Goal: Information Seeking & Learning: Learn about a topic

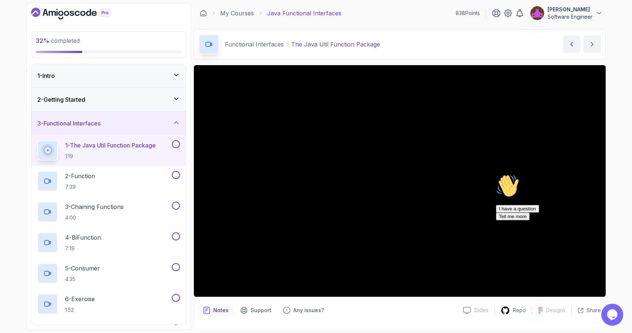
click at [115, 105] on div "2 - Getting Started" at bounding box center [108, 99] width 154 height 23
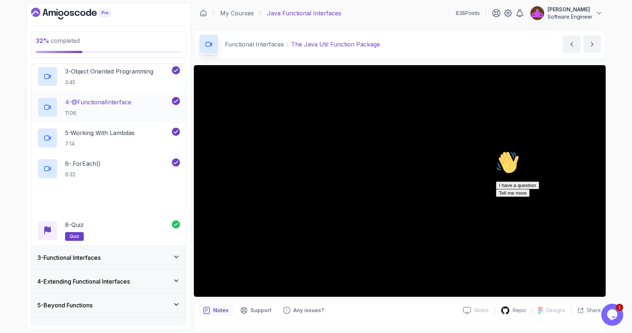
scroll to position [112, 0]
click at [119, 259] on div "3 - Functional Interfaces" at bounding box center [108, 257] width 143 height 9
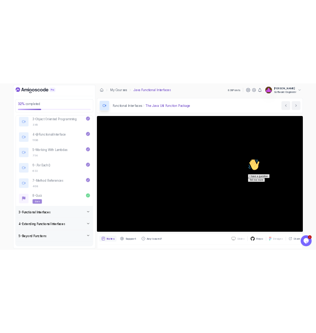
scroll to position [0, 0]
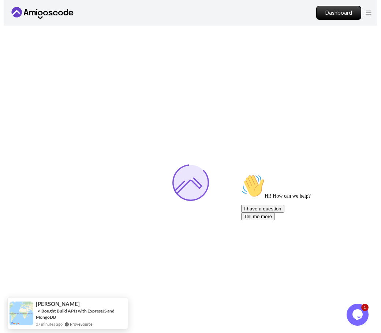
scroll to position [10, 0]
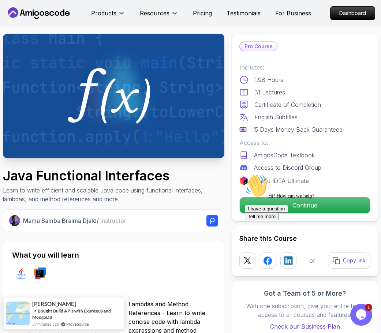
click at [273, 203] on div "Hi! How can we help? I have a question Tell me more" at bounding box center [311, 197] width 132 height 46
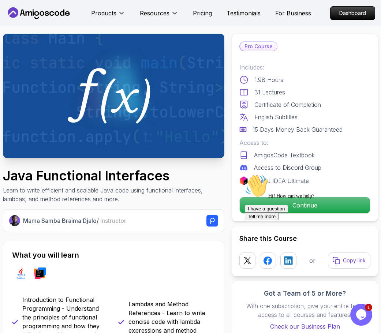
click at [286, 199] on div "Hi! How can we help? I have a question Tell me more" at bounding box center [311, 197] width 132 height 46
click at [245, 174] on icon "Chat attention grabber" at bounding box center [245, 174] width 0 height 0
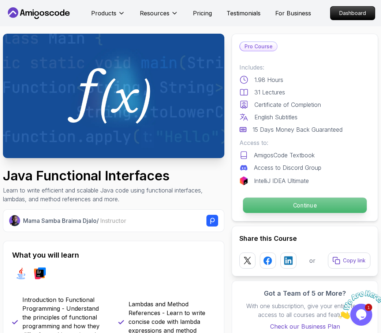
click at [347, 210] on p "Continue" at bounding box center [305, 205] width 124 height 15
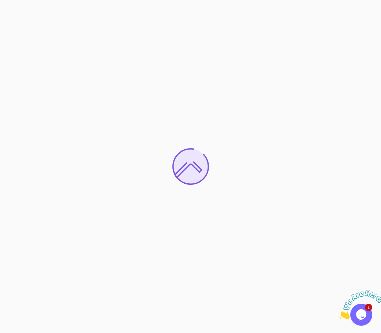
click at [338, 314] on icon "Close" at bounding box center [338, 317] width 0 height 6
click at [366, 311] on icon "Opens Chat This icon Opens the chat window." at bounding box center [361, 315] width 12 height 12
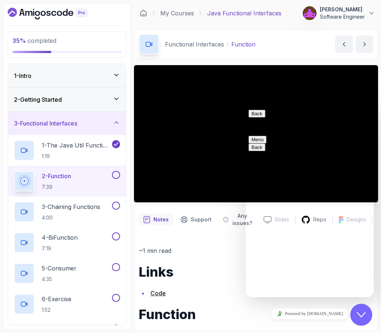
click at [361, 310] on button "Close Chat This icon closes the chat window." at bounding box center [361, 315] width 22 height 22
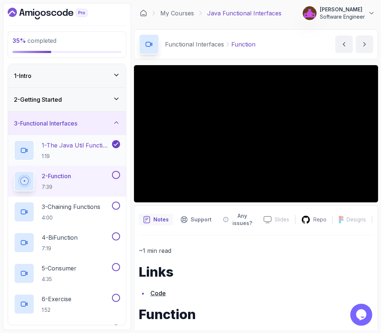
click at [59, 145] on p "1 - The Java Util Function Package" at bounding box center [76, 145] width 69 height 9
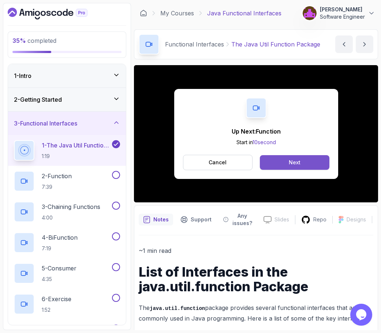
click at [299, 164] on div "Next" at bounding box center [295, 162] width 12 height 7
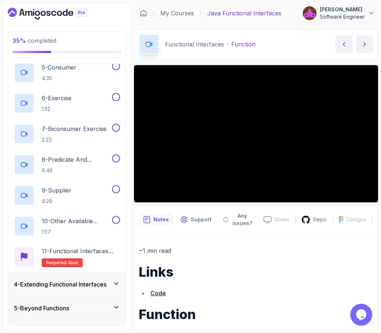
scroll to position [219, 0]
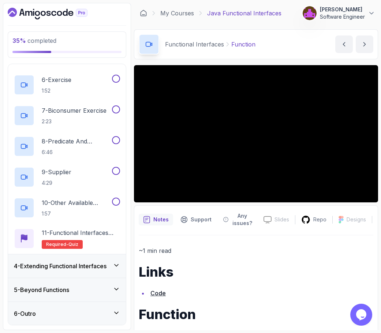
click at [79, 266] on h3 "4 - Extending Functional Interfaces" at bounding box center [60, 266] width 93 height 9
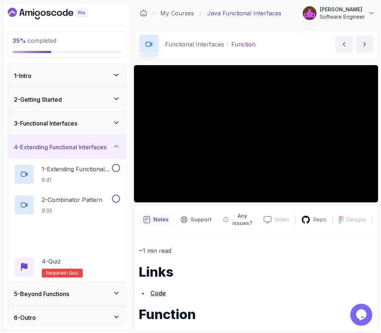
scroll to position [4, 0]
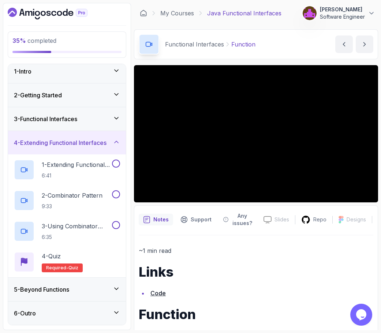
click at [76, 124] on div "3 - Functional Interfaces" at bounding box center [67, 118] width 118 height 23
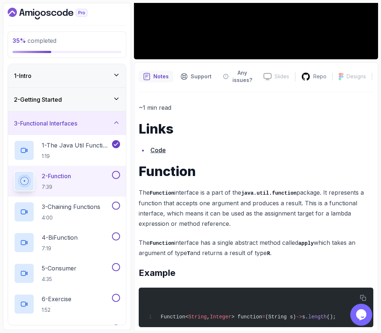
scroll to position [155, 0]
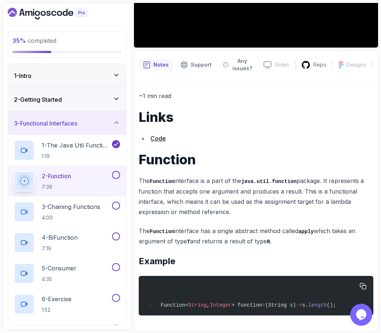
click at [262, 305] on span "> function" at bounding box center [246, 305] width 31 height 6
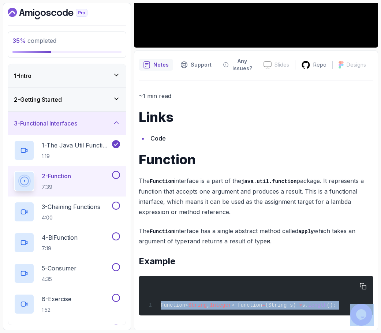
click at [262, 305] on span "> function" at bounding box center [246, 305] width 31 height 6
copy body "Function< String , Integer > function = (String s) -> s. length ();"
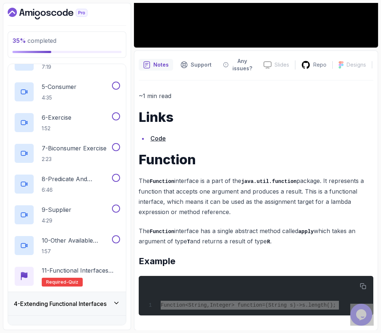
scroll to position [155, 1]
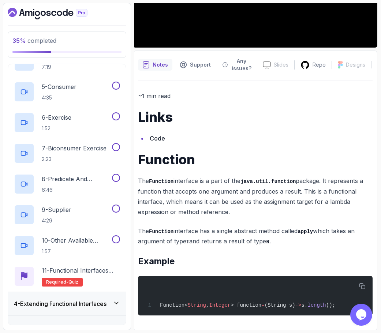
click at [299, 210] on p "The Function interface is a part of the java.util.function package. It represen…" at bounding box center [255, 196] width 235 height 41
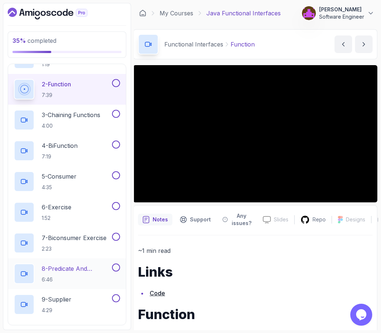
scroll to position [87, 0]
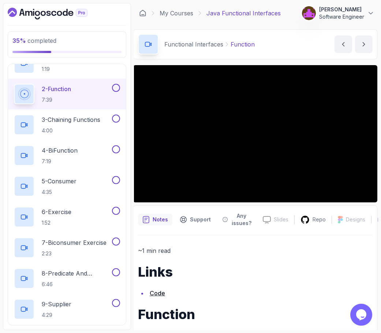
click at [221, 294] on li "Code" at bounding box center [259, 293] width 225 height 10
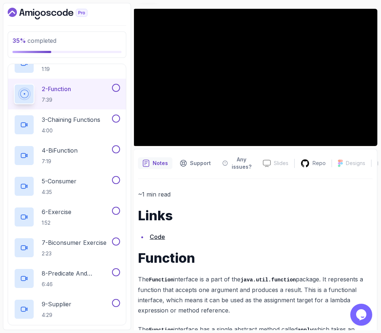
scroll to position [57, 0]
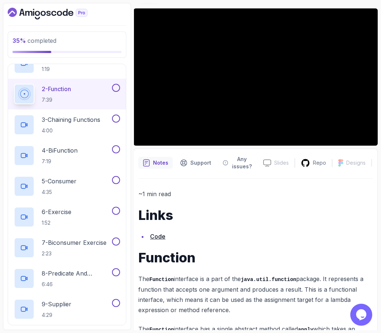
click at [259, 194] on p "~1 min read" at bounding box center [255, 194] width 235 height 10
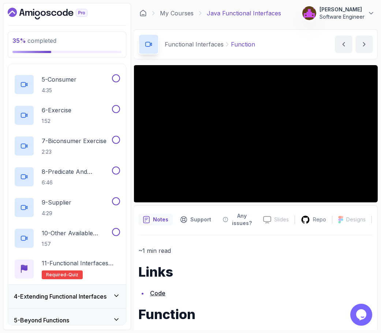
scroll to position [219, 0]
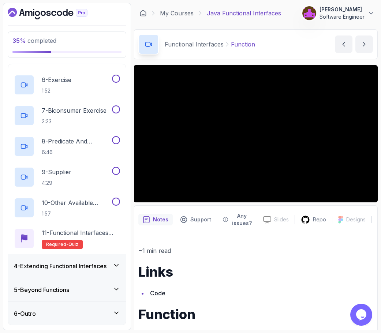
click at [90, 267] on h3 "4 - Extending Functional Interfaces" at bounding box center [60, 266] width 93 height 9
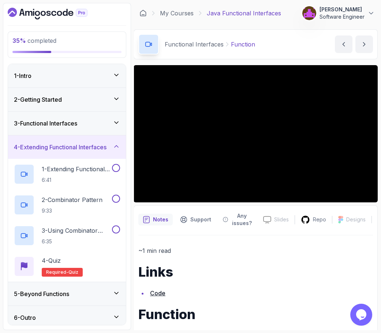
scroll to position [4, 0]
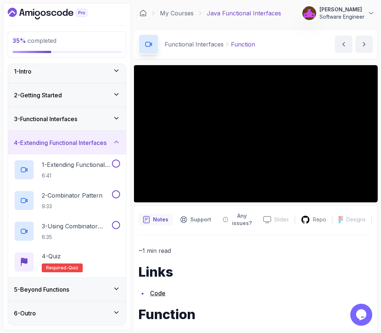
click at [80, 288] on div "5 - Beyond Functions" at bounding box center [67, 289] width 106 height 9
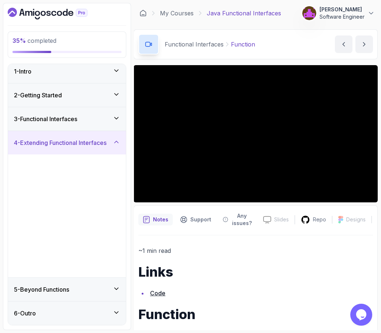
scroll to position [0, 0]
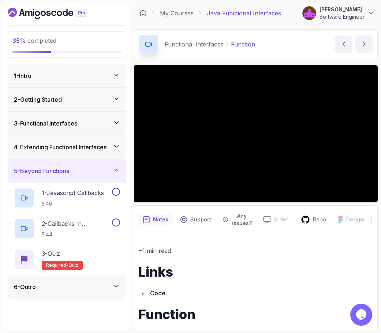
click at [80, 286] on div "6 - Outro" at bounding box center [67, 286] width 106 height 9
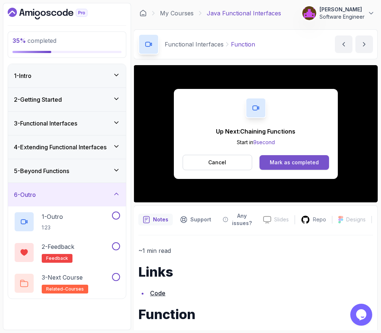
click at [302, 158] on button "Mark as completed" at bounding box center [293, 162] width 69 height 15
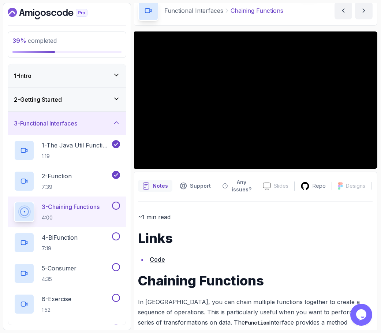
scroll to position [34, 0]
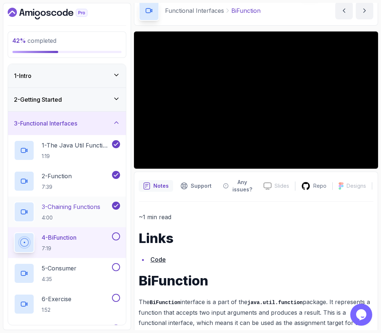
click at [87, 211] on h2 "3 - Chaining Functions 4:00" at bounding box center [71, 211] width 59 height 19
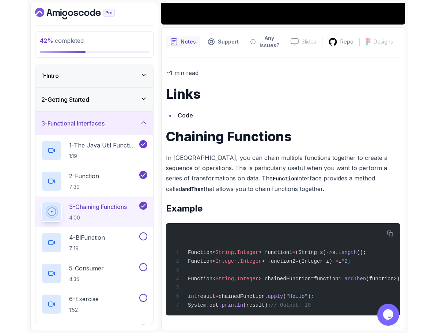
scroll to position [180, 0]
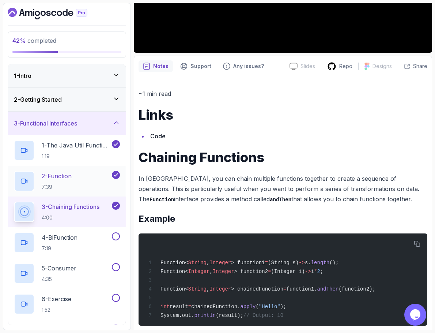
click at [75, 179] on div "2 - Function 7:39" at bounding box center [62, 181] width 97 height 20
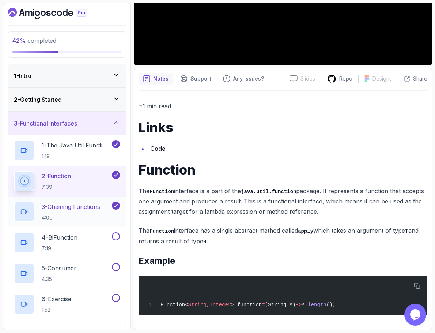
click at [74, 209] on p "3 - Chaining Functions" at bounding box center [71, 206] width 59 height 9
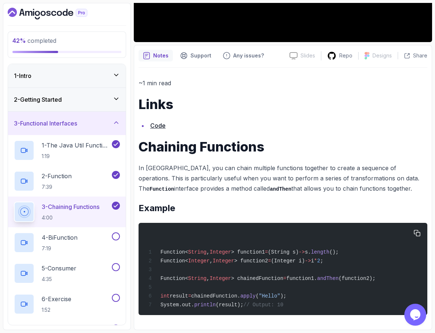
scroll to position [194, 0]
click at [74, 150] on h2 "1 - The Java Util Function Package 1:19" at bounding box center [76, 150] width 69 height 19
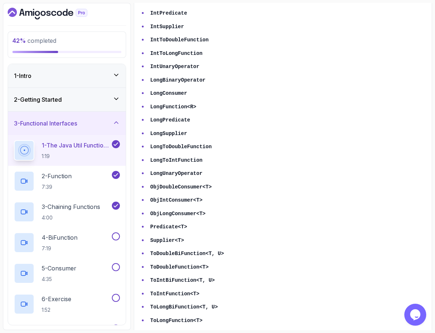
scroll to position [607, 0]
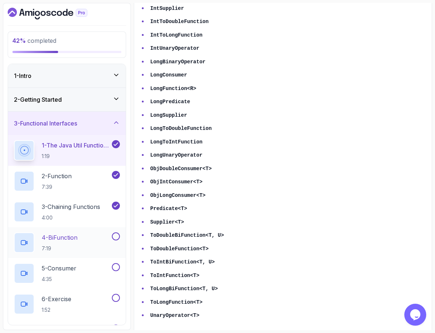
click at [69, 239] on p "4 - BiFunction" at bounding box center [60, 237] width 36 height 9
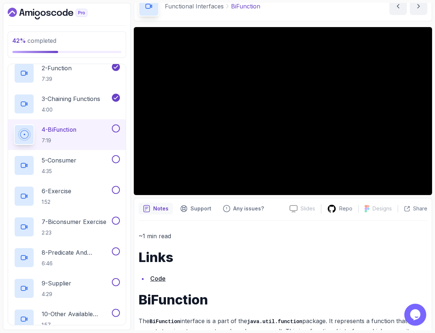
scroll to position [38, 0]
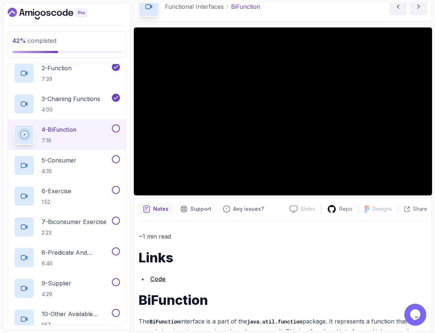
click at [244, 241] on p "~1 min read" at bounding box center [283, 236] width 289 height 10
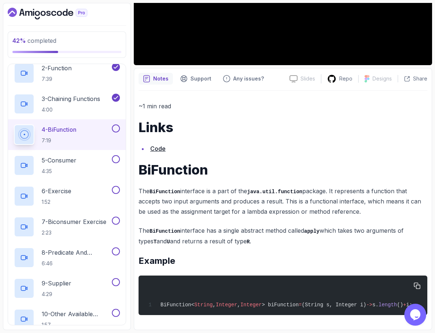
scroll to position [0, 10]
click at [269, 304] on span "> biFunction" at bounding box center [280, 305] width 37 height 6
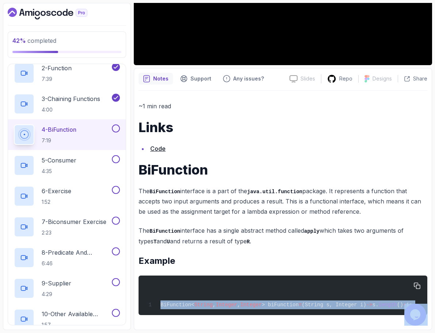
click at [269, 304] on span "> biFunction" at bounding box center [280, 305] width 37 height 6
copy body "BiFunction< String , Integer , Integer > biFunction = (String s, Integer i) -> …"
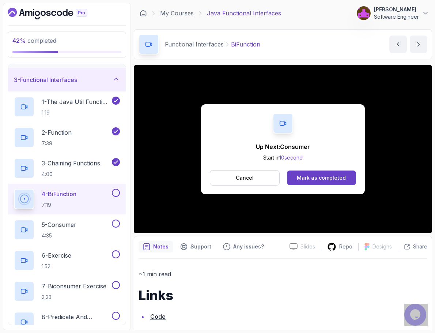
scroll to position [35, 0]
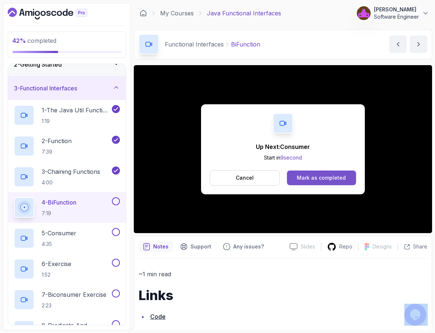
click at [335, 179] on div "Mark as completed" at bounding box center [321, 177] width 49 height 7
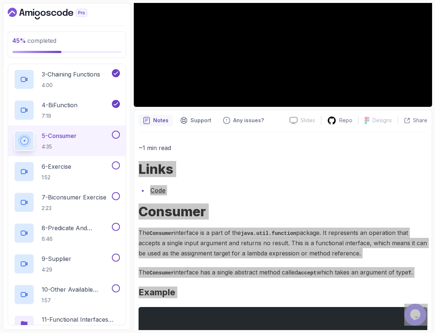
scroll to position [137, 0]
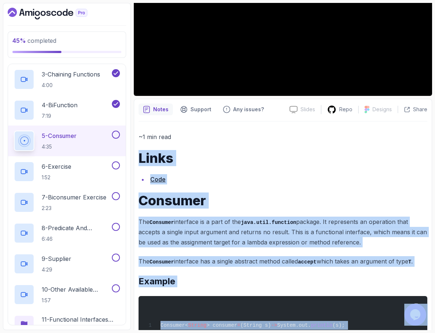
click at [272, 172] on div "~1 min read Links Code Consumer The Consumer interface is a part of the java.ut…" at bounding box center [283, 234] width 289 height 204
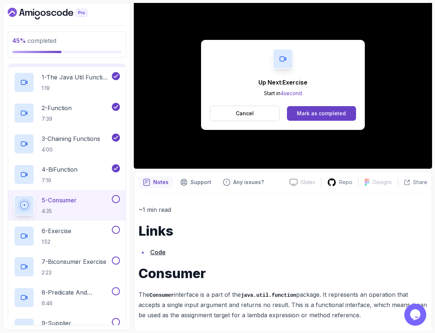
scroll to position [69, 0]
click at [310, 111] on div "Mark as completed" at bounding box center [321, 113] width 49 height 7
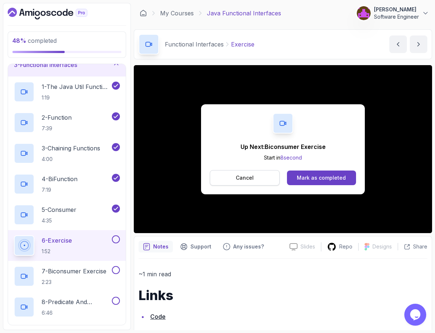
click at [259, 183] on button "Cancel" at bounding box center [245, 177] width 70 height 15
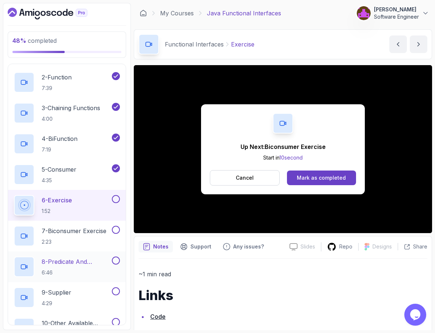
scroll to position [116, 0]
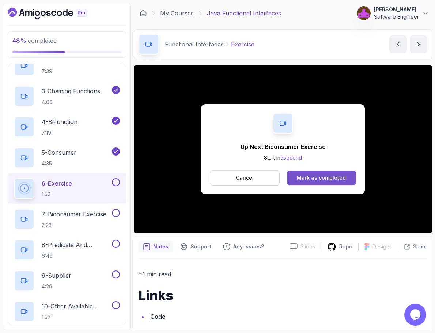
click at [320, 178] on div "Mark as completed" at bounding box center [321, 177] width 49 height 7
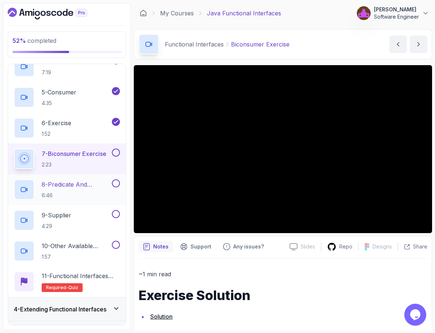
scroll to position [176, 0]
click at [68, 133] on p "1:52" at bounding box center [57, 134] width 30 height 7
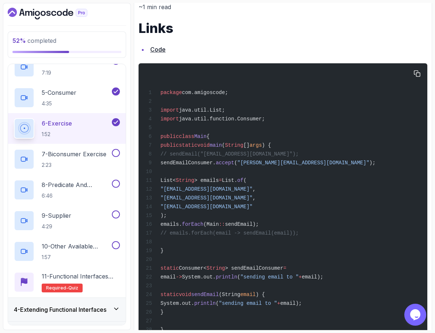
scroll to position [265, 0]
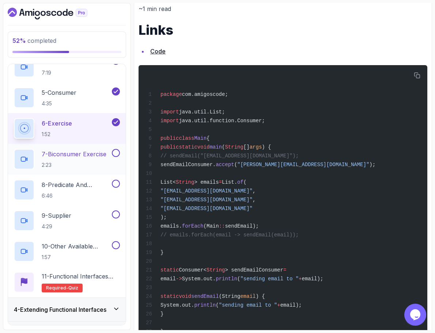
click at [68, 166] on p "2:23" at bounding box center [74, 164] width 65 height 7
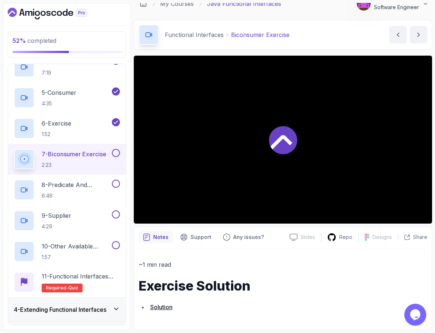
scroll to position [10, 0]
click at [265, 276] on div "~1 min read Exercise Solution Solution" at bounding box center [283, 285] width 289 height 53
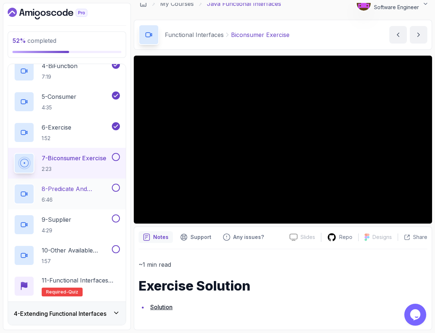
scroll to position [176, 0]
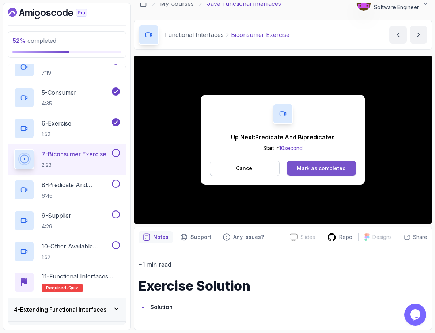
click at [305, 164] on button "Mark as completed" at bounding box center [321, 168] width 69 height 15
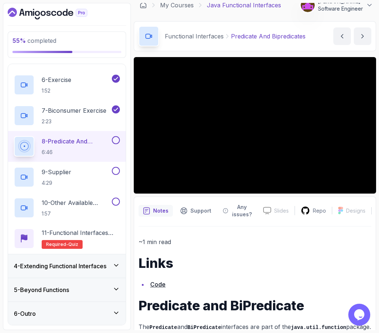
scroll to position [10, 0]
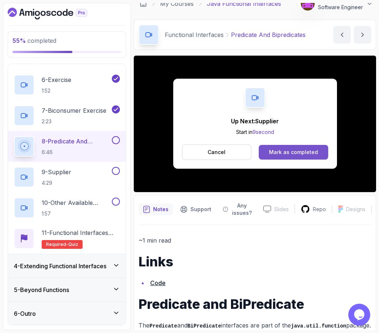
click at [293, 154] on div "Mark as completed" at bounding box center [293, 152] width 49 height 7
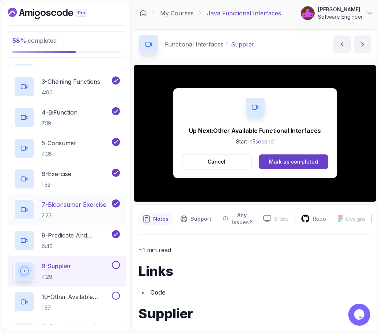
scroll to position [126, 0]
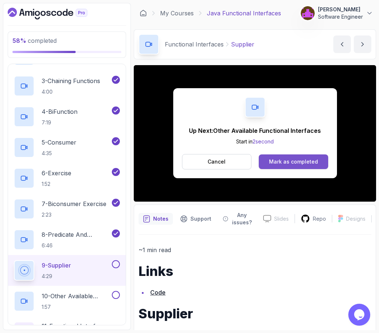
click at [291, 161] on div "Mark as completed" at bounding box center [293, 161] width 49 height 7
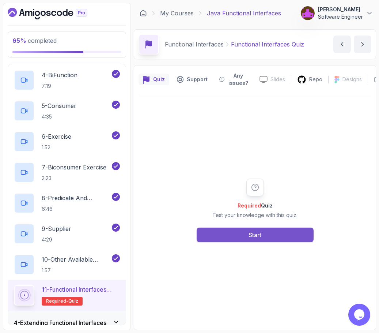
click at [244, 239] on button "Start" at bounding box center [255, 235] width 117 height 15
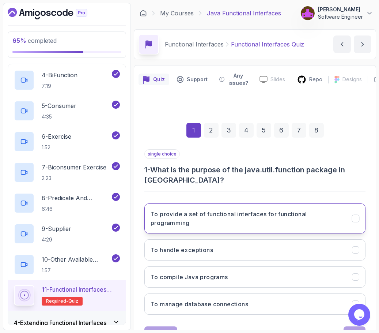
click at [297, 216] on h3 "To provide a set of functional interfaces for functional programming" at bounding box center [247, 219] width 193 height 18
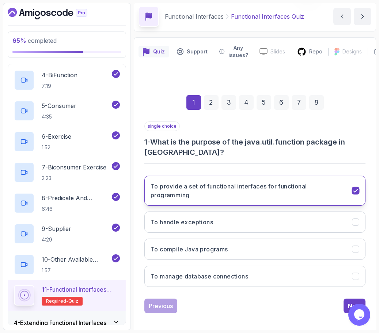
scroll to position [32, 0]
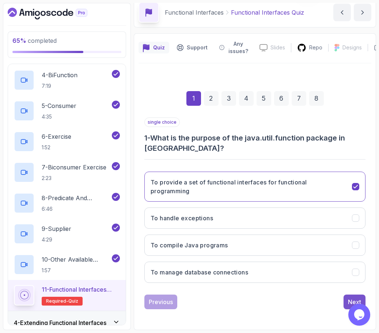
click at [346, 297] on button "Next" at bounding box center [355, 302] width 22 height 15
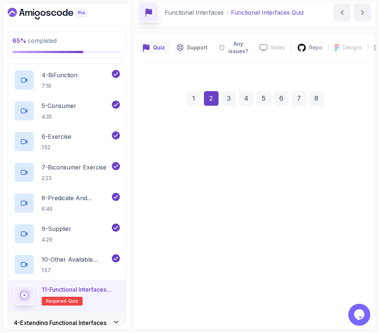
scroll to position [23, 0]
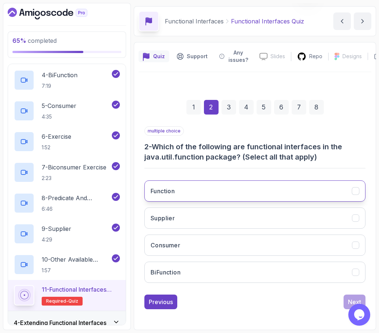
click at [257, 193] on button "Function" at bounding box center [255, 190] width 221 height 21
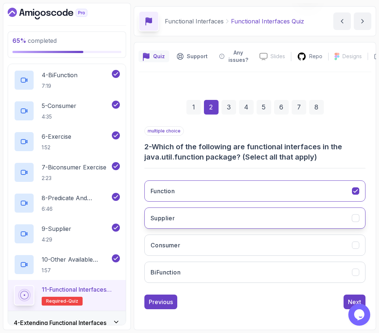
click at [247, 217] on button "Supplier" at bounding box center [255, 217] width 221 height 21
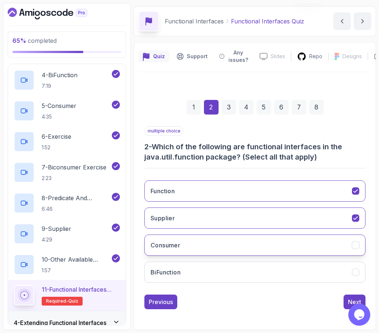
click at [233, 243] on button "Consumer" at bounding box center [255, 245] width 221 height 21
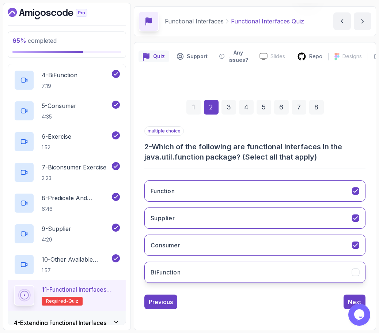
click at [232, 262] on button "BiFunction" at bounding box center [255, 272] width 221 height 21
click at [344, 303] on button "Next" at bounding box center [355, 302] width 22 height 15
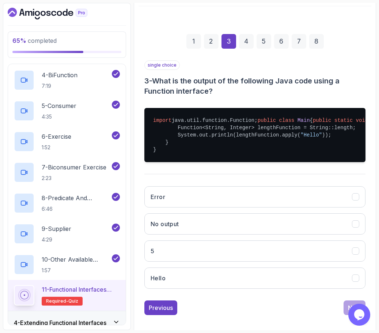
scroll to position [90, 0]
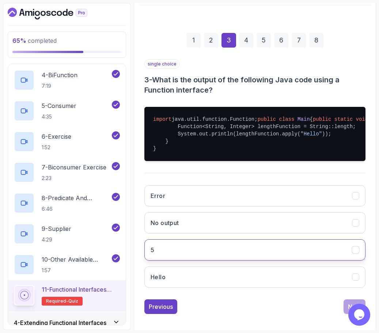
click at [228, 260] on button "5" at bounding box center [255, 249] width 221 height 21
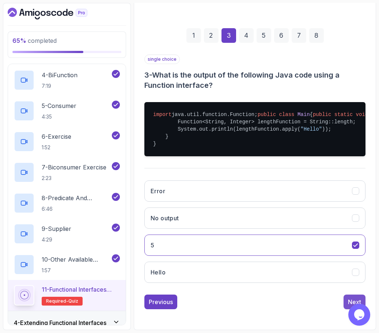
click at [348, 299] on button "Next" at bounding box center [355, 302] width 22 height 15
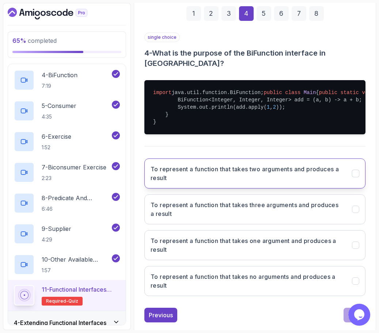
click at [288, 182] on h3 "To represent a function that takes two arguments and produces a result" at bounding box center [247, 174] width 193 height 18
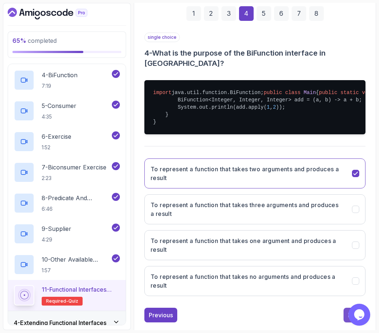
click at [345, 322] on button "Next" at bounding box center [355, 315] width 22 height 15
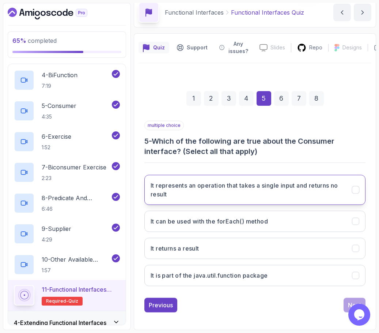
scroll to position [32, 0]
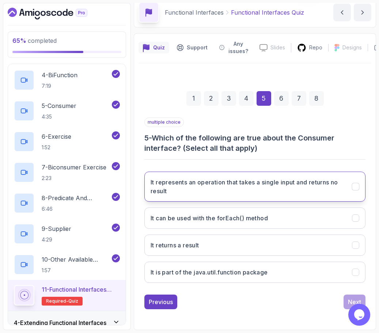
click at [263, 189] on h3 "It represents an operation that takes a single input and returns no result" at bounding box center [247, 187] width 193 height 18
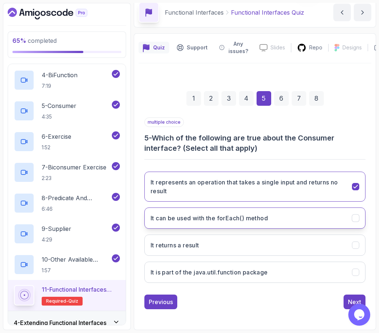
click at [297, 220] on button "It can be used with the forEach() method" at bounding box center [255, 217] width 221 height 21
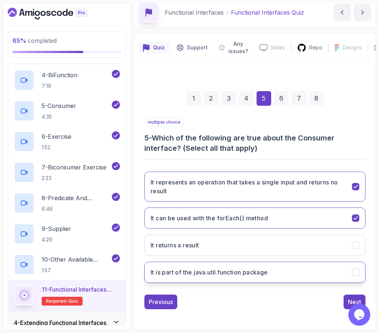
click at [285, 275] on button "It is part of the java.util.function package" at bounding box center [255, 272] width 221 height 21
click at [345, 303] on button "Next" at bounding box center [355, 302] width 22 height 15
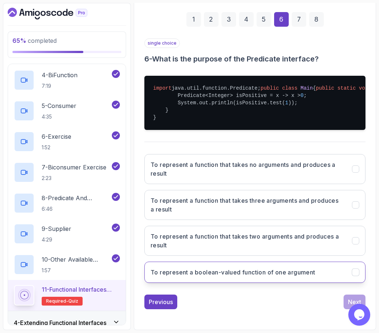
scroll to position [123, 0]
click at [246, 277] on h3 "To represent a boolean-valued function of one argument" at bounding box center [233, 272] width 165 height 9
click at [349, 298] on div "Next" at bounding box center [354, 301] width 13 height 9
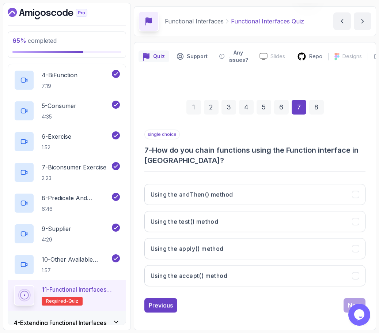
scroll to position [23, 0]
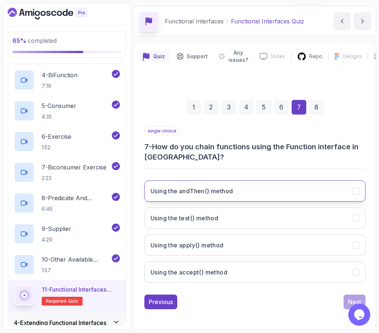
click at [212, 188] on h3 "Using the andThen() method" at bounding box center [192, 191] width 82 height 9
click at [345, 300] on button "Next" at bounding box center [355, 302] width 22 height 15
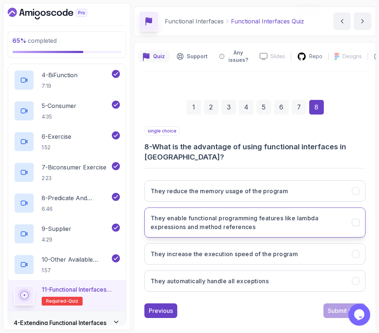
click at [218, 221] on h3 "They enable functional programming features like lambda expressions and method …" at bounding box center [247, 223] width 193 height 18
click at [327, 307] on button "Submit Quiz" at bounding box center [345, 310] width 42 height 15
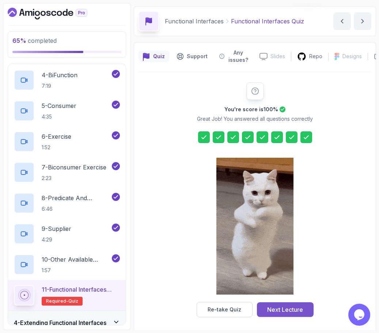
click at [279, 307] on div "Next Lecture" at bounding box center [285, 309] width 36 height 9
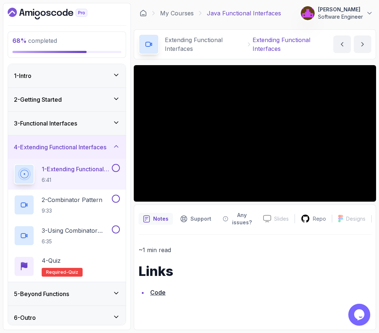
click at [65, 129] on div "3 - Functional Interfaces" at bounding box center [67, 123] width 118 height 23
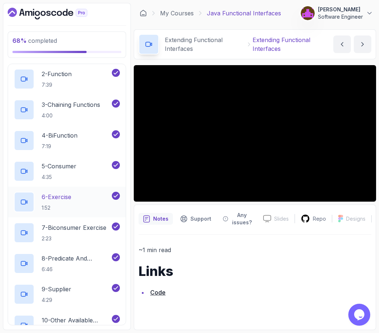
scroll to position [219, 0]
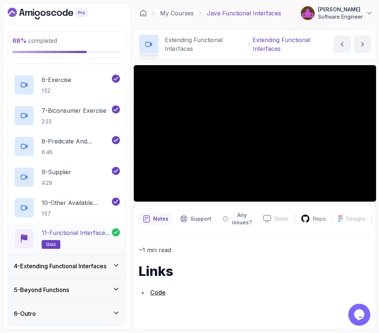
click at [81, 243] on h2 "11 - Functional Interfaces Quiz quiz" at bounding box center [77, 238] width 70 height 20
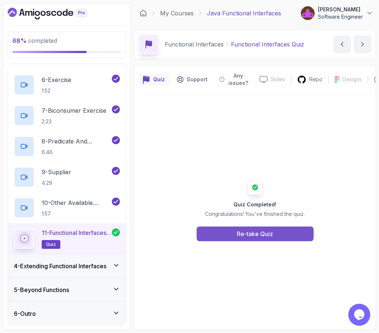
click at [240, 235] on div "Re-take Quiz" at bounding box center [255, 233] width 36 height 9
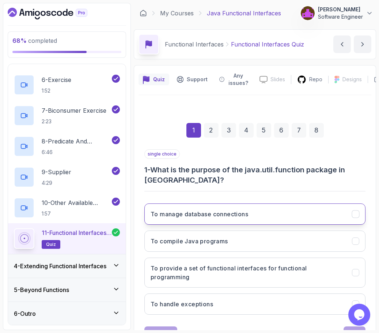
scroll to position [32, 0]
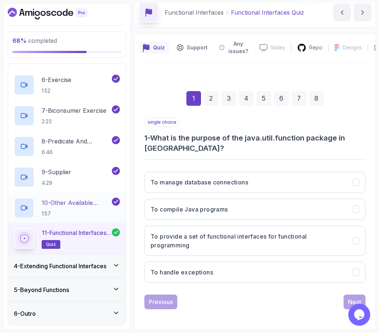
click at [92, 198] on div "10 - Other Available Functional Interfaces 1:57" at bounding box center [62, 208] width 97 height 20
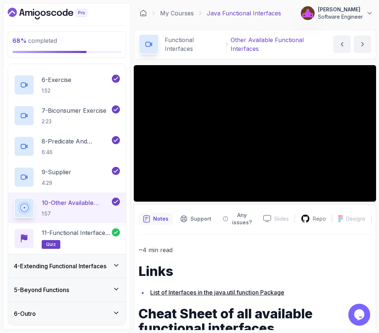
click at [76, 266] on h3 "4 - Extending Functional Interfaces" at bounding box center [60, 266] width 93 height 9
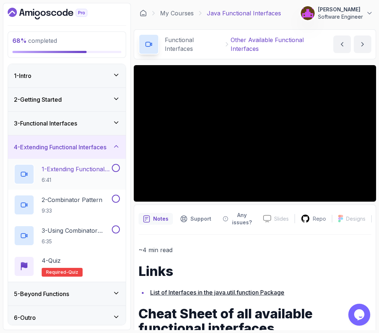
click at [83, 168] on p "1 - Extending Functional Interfaces" at bounding box center [76, 169] width 69 height 9
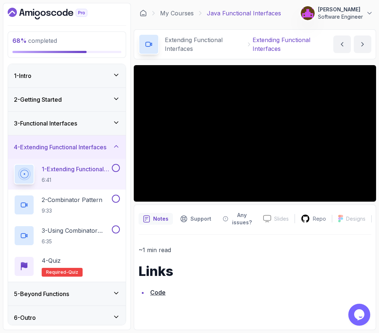
click at [71, 129] on div "3 - Functional Interfaces" at bounding box center [67, 123] width 118 height 23
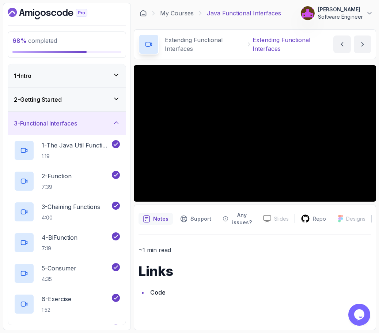
click at [50, 100] on h3 "2 - Getting Started" at bounding box center [38, 99] width 48 height 9
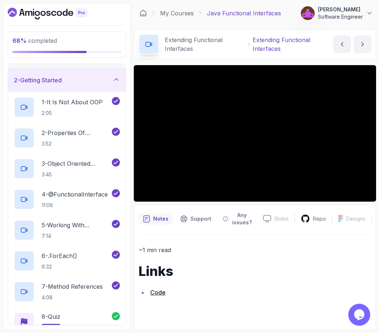
scroll to position [18, 0]
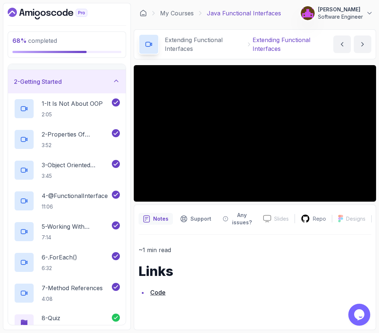
click at [46, 82] on h3 "2 - Getting Started" at bounding box center [38, 81] width 48 height 9
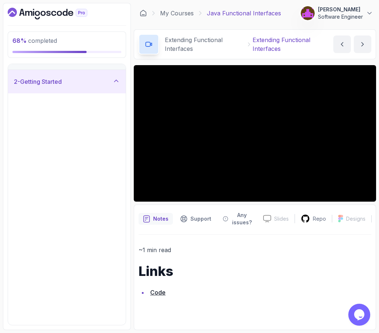
scroll to position [0, 0]
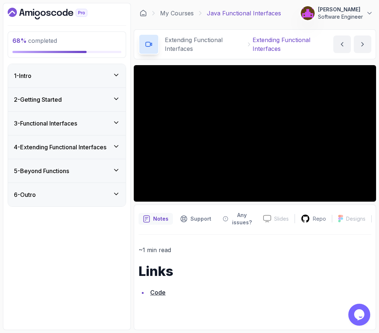
click at [49, 121] on h3 "3 - Functional Interfaces" at bounding box center [45, 123] width 63 height 9
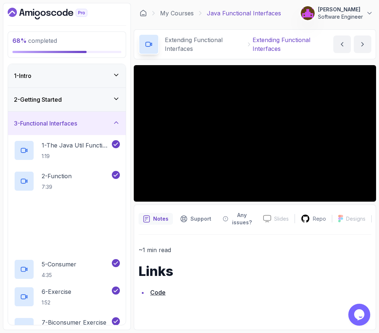
click at [49, 121] on h3 "3 - Functional Interfaces" at bounding box center [45, 123] width 63 height 9
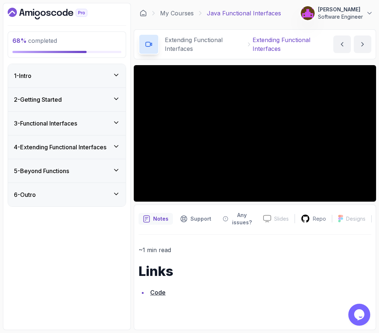
click at [50, 147] on h3 "4 - Extending Functional Interfaces" at bounding box center [60, 147] width 93 height 9
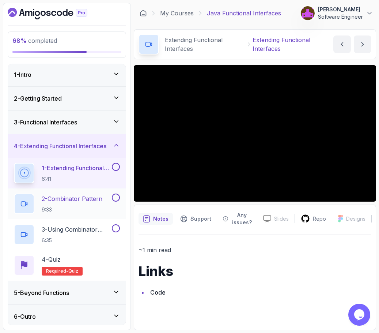
scroll to position [4, 0]
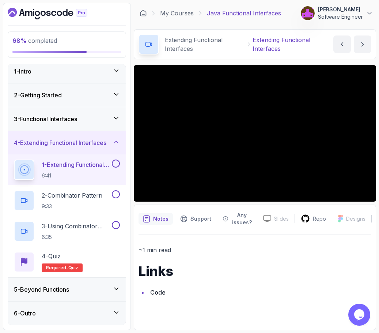
click at [57, 282] on div "5 - Beyond Functions" at bounding box center [67, 289] width 118 height 23
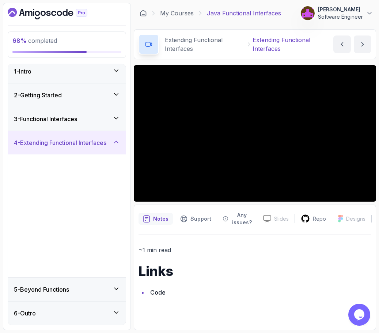
scroll to position [0, 0]
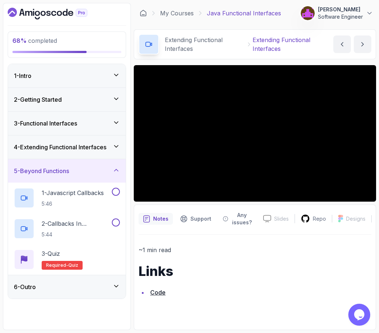
click at [81, 283] on div "6 - Outro" at bounding box center [67, 286] width 106 height 9
